Goal: Task Accomplishment & Management: Use online tool/utility

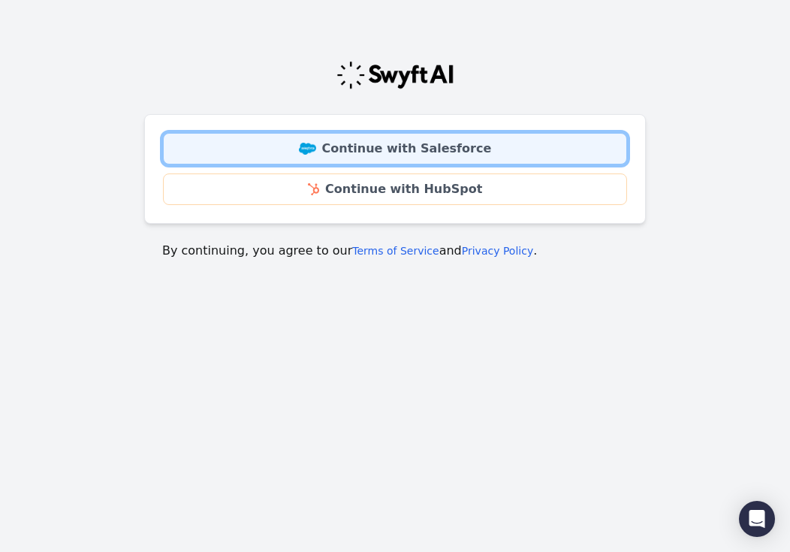
click at [504, 149] on link "Continue with Salesforce" at bounding box center [395, 149] width 464 height 32
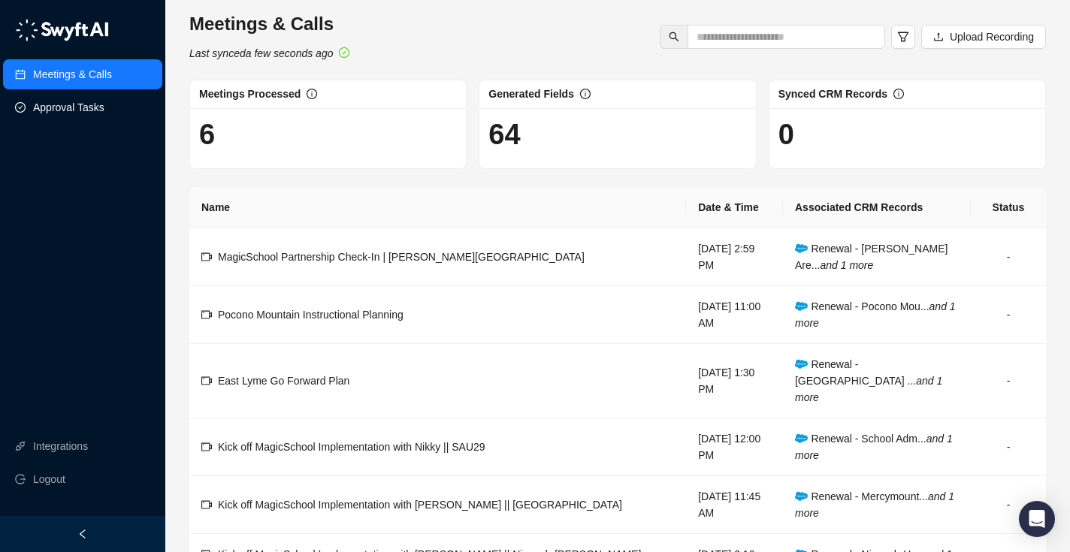
click at [48, 107] on link "Approval Tasks" at bounding box center [68, 107] width 71 height 30
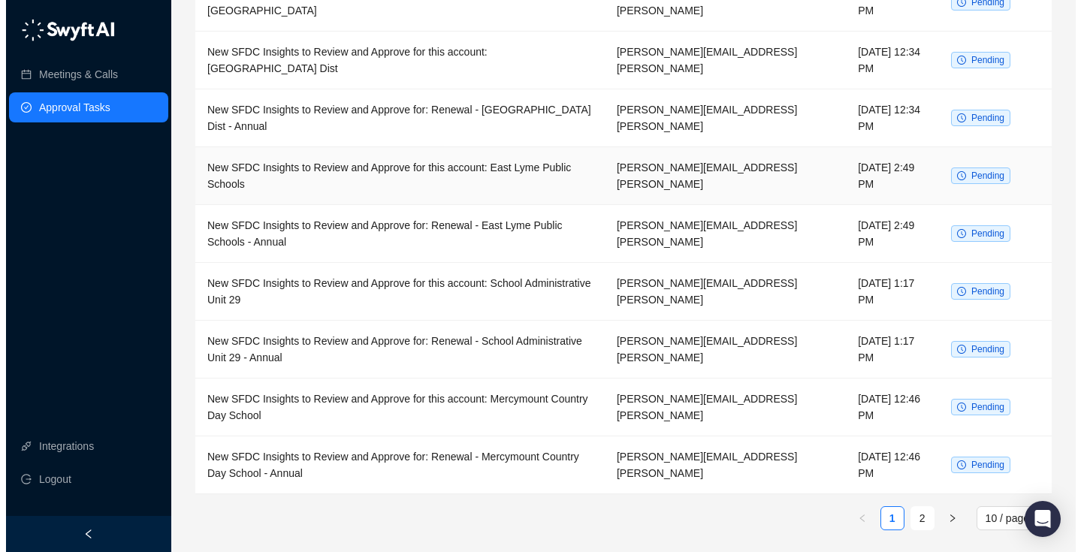
scroll to position [219, 0]
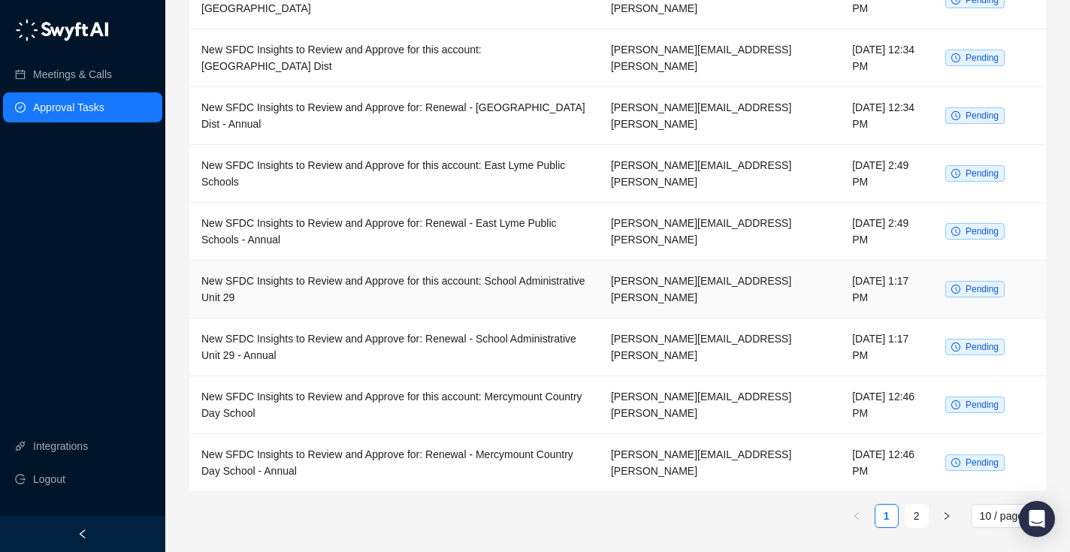
click at [573, 298] on td "New SFDC Insights to Review and Approve for this account: School Administrative…" at bounding box center [393, 290] width 409 height 58
